Goal: Task Accomplishment & Management: Use online tool/utility

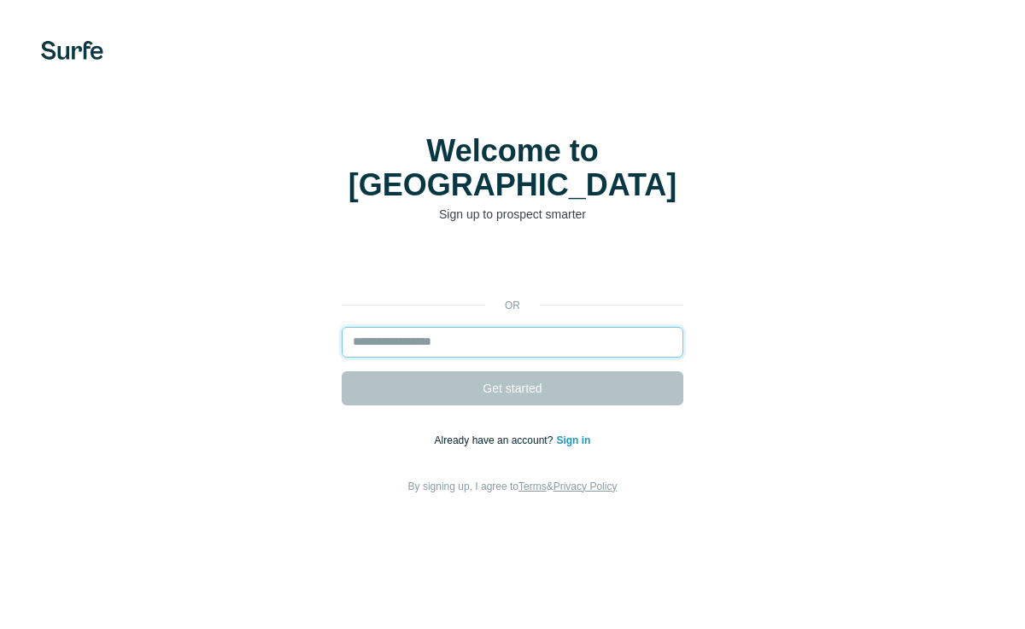
click at [426, 327] on input "email" at bounding box center [513, 342] width 342 height 31
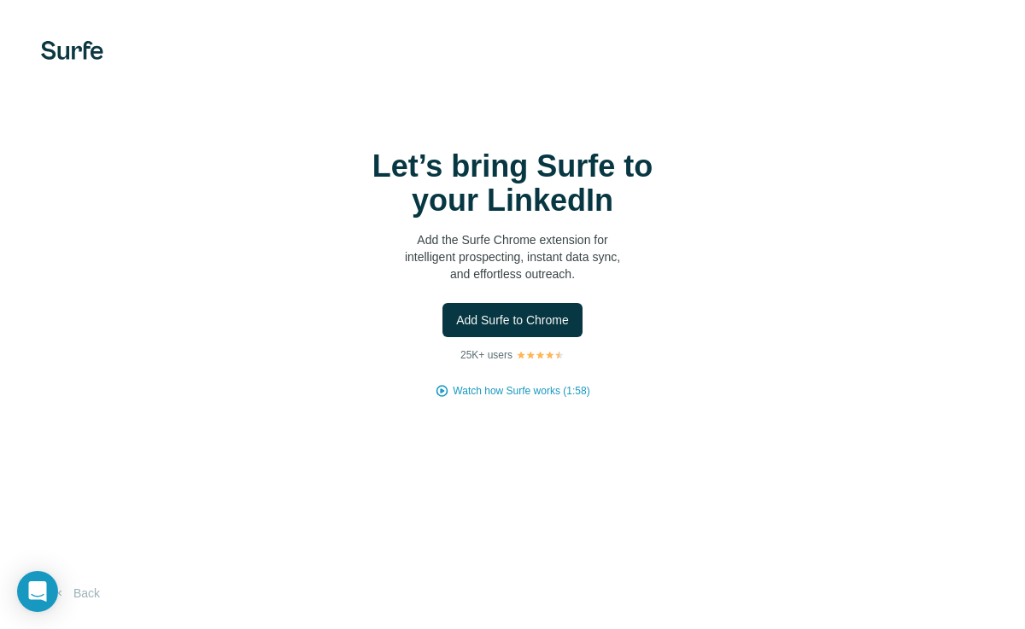
click at [558, 319] on span "Add Surfe to Chrome" at bounding box center [512, 320] width 113 height 17
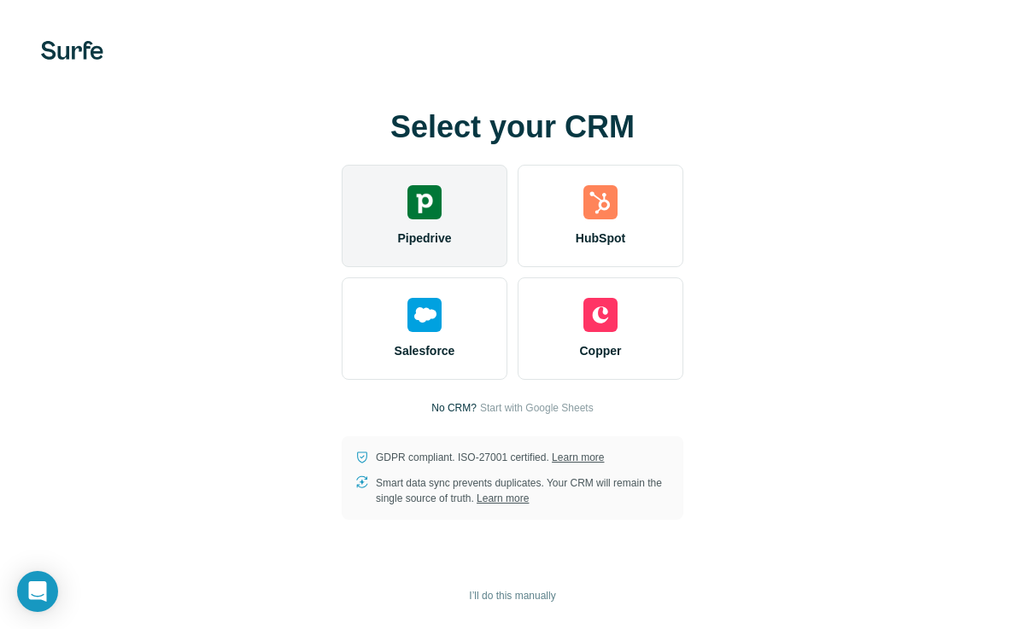
click at [483, 235] on div "Pipedrive" at bounding box center [425, 216] width 166 height 102
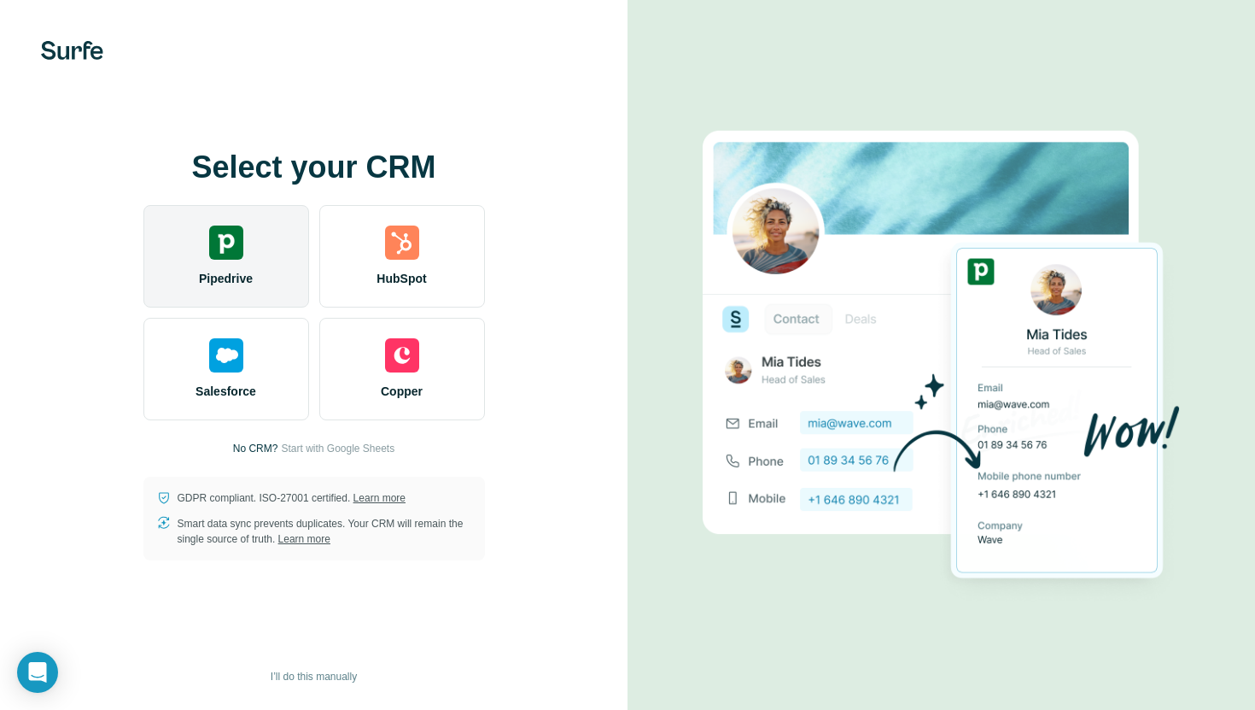
click at [270, 267] on div "Pipedrive" at bounding box center [226, 256] width 166 height 102
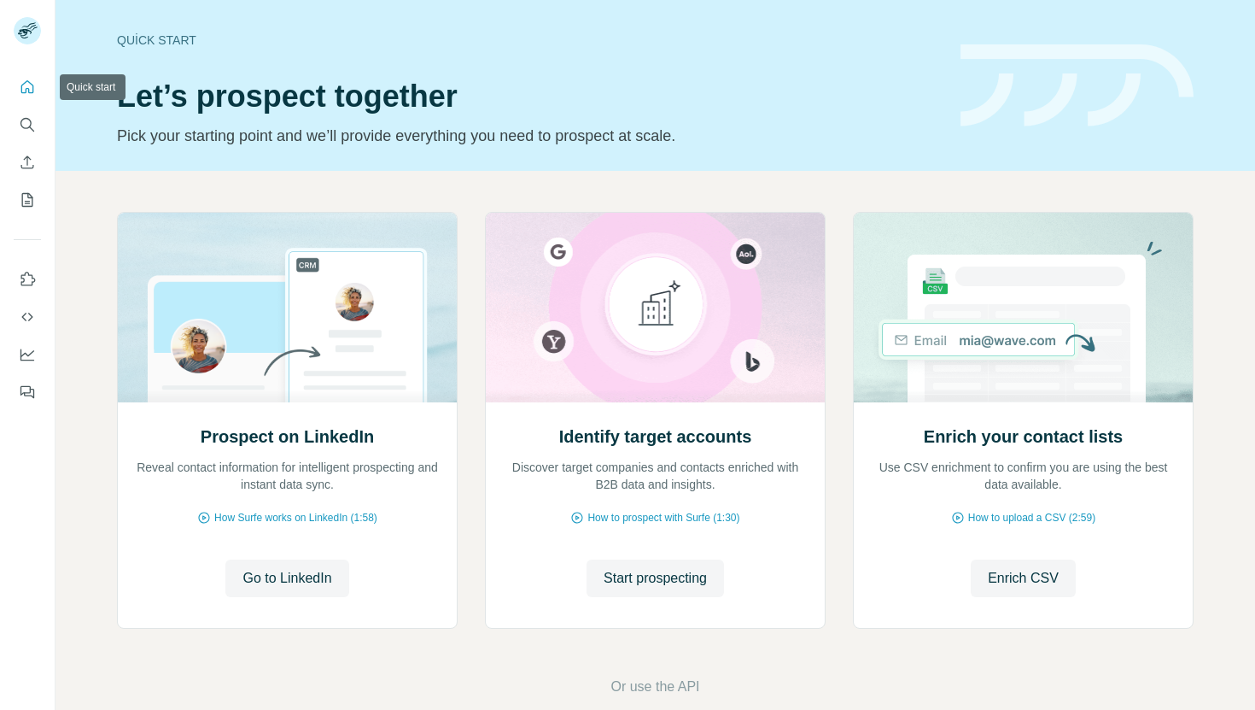
click at [24, 91] on icon "Quick start" at bounding box center [27, 87] width 17 height 17
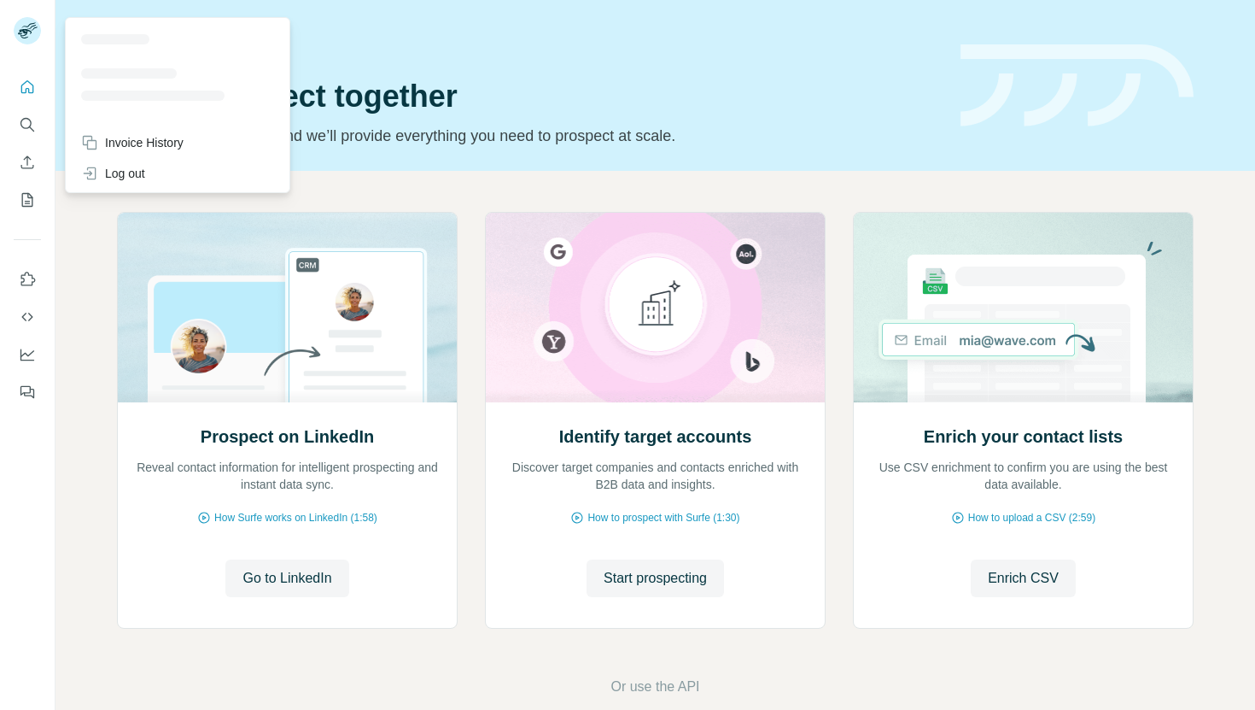
click at [26, 36] on rect at bounding box center [27, 30] width 27 height 27
click at [34, 31] on rect at bounding box center [27, 30] width 27 height 27
